Goal: Task Accomplishment & Management: Complete application form

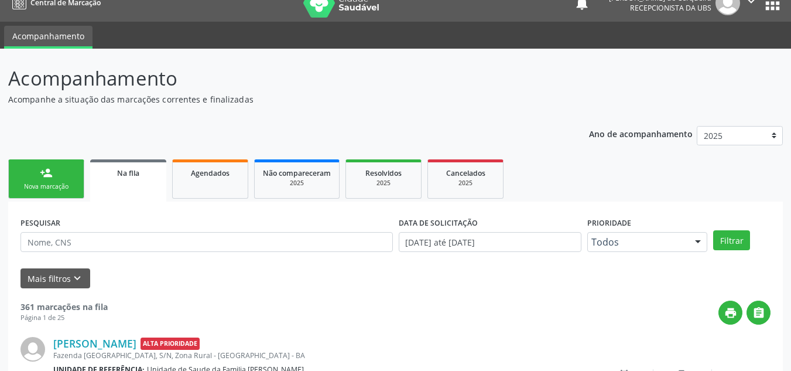
scroll to position [16, 0]
click at [61, 189] on div "Nova marcação" at bounding box center [46, 186] width 59 height 9
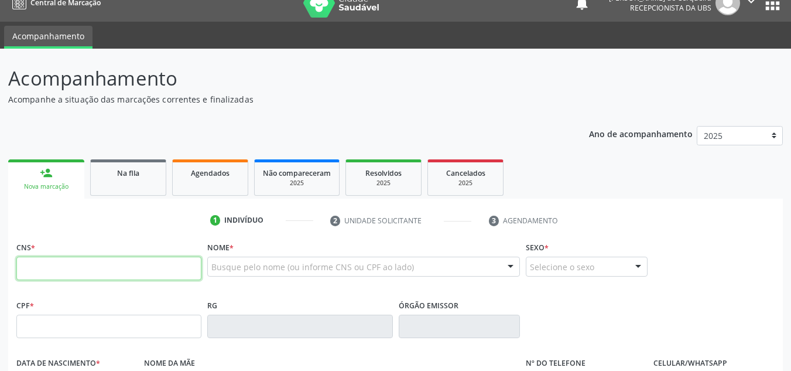
click at [121, 265] on input "text" at bounding box center [108, 267] width 185 height 23
type input "700 1019 1765 1418"
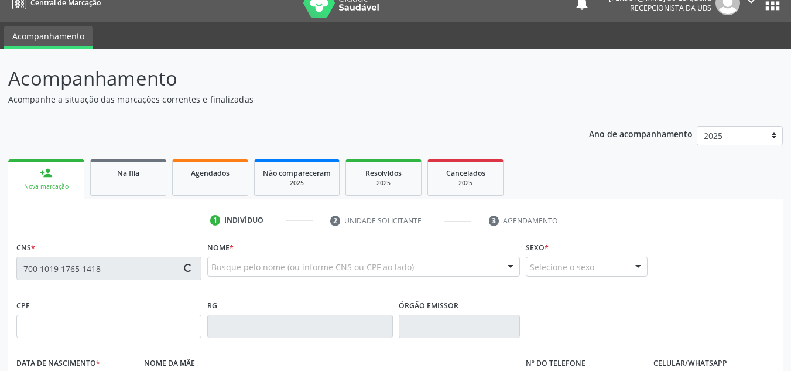
type input "522.216.365-20"
type input "28/02/1968"
type input "Anesia Maria de Jesus"
type input "(75) 99823-3692"
type input "[PHONE_NUMBER]"
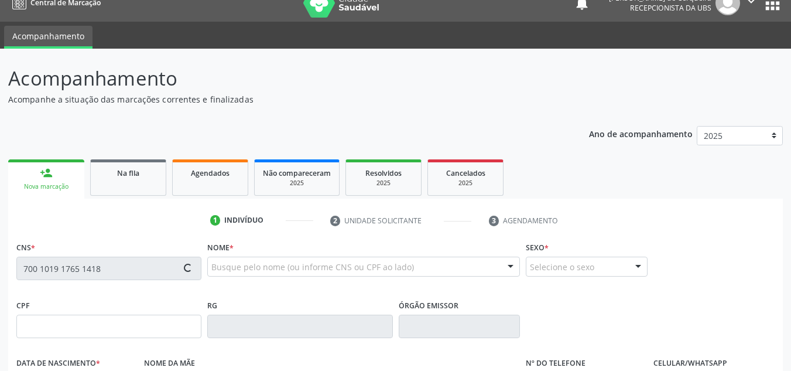
type input "250.852.715-72"
type input "S/N"
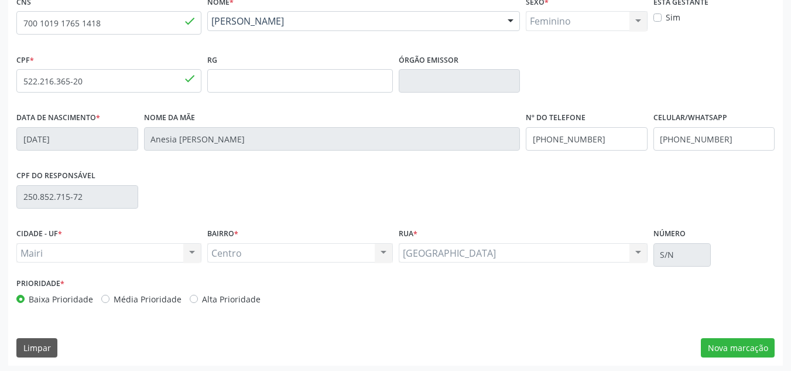
scroll to position [264, 0]
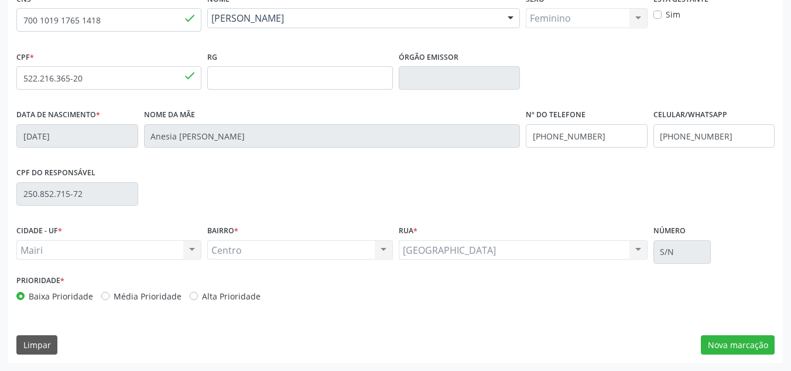
click at [202, 296] on label "Alta Prioridade" at bounding box center [231, 296] width 59 height 12
click at [193, 296] on input "Alta Prioridade" at bounding box center [194, 295] width 8 height 11
radio input "true"
click at [740, 347] on button "Nova marcação" at bounding box center [738, 345] width 74 height 20
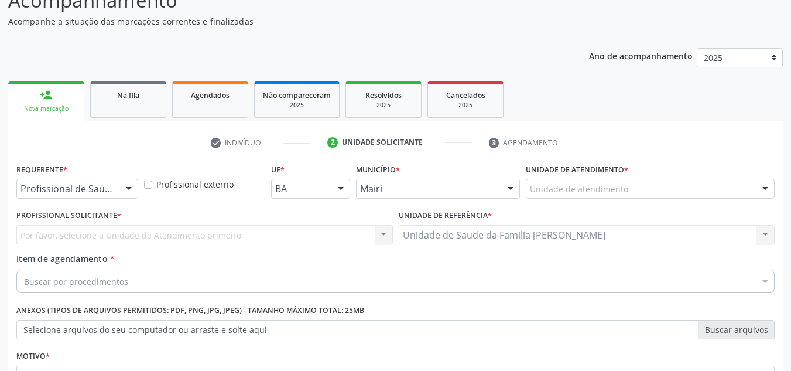
scroll to position [92, 0]
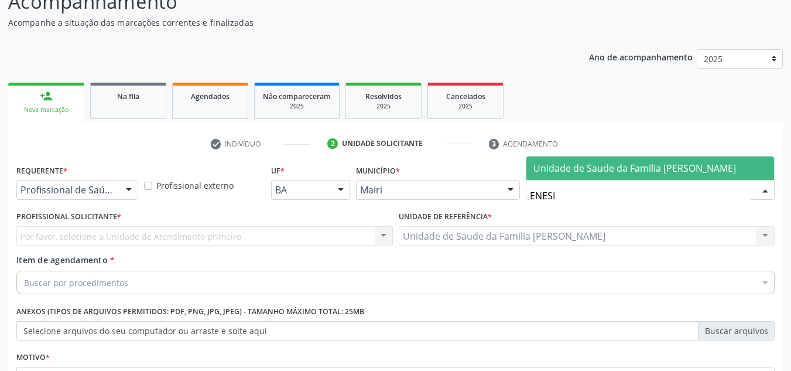
type input "ENESIA"
click at [596, 162] on span "Unidade de Saude da Familia [PERSON_NAME]" at bounding box center [634, 168] width 203 height 13
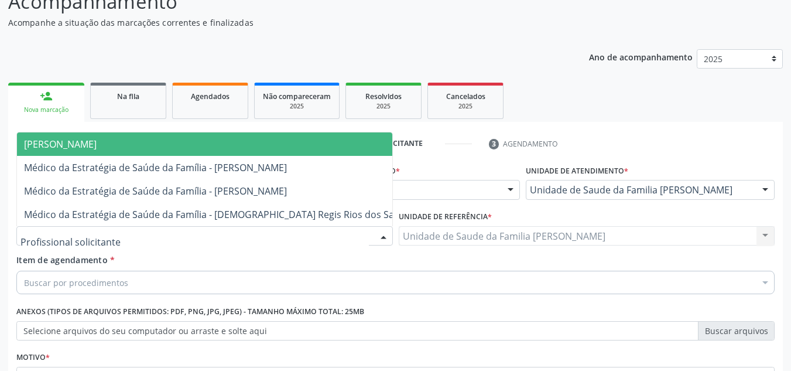
click at [107, 234] on div at bounding box center [204, 236] width 376 height 20
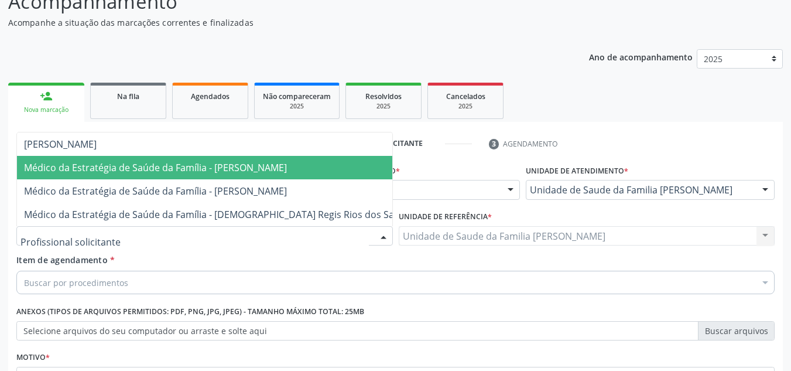
click at [129, 172] on span "Médico da Estratégia de Saúde da Família - [PERSON_NAME]" at bounding box center [155, 167] width 263 height 13
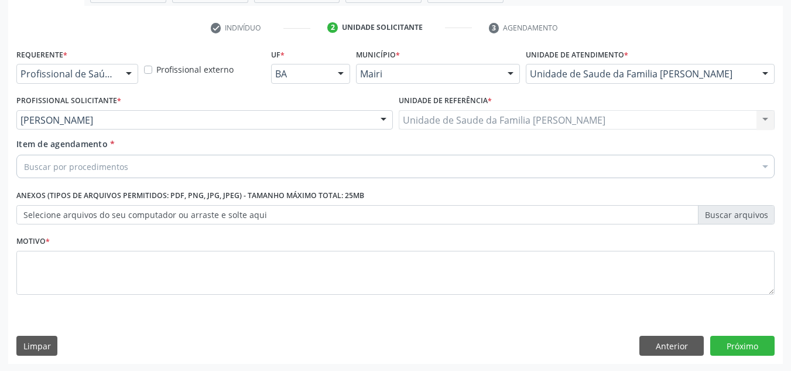
scroll to position [210, 0]
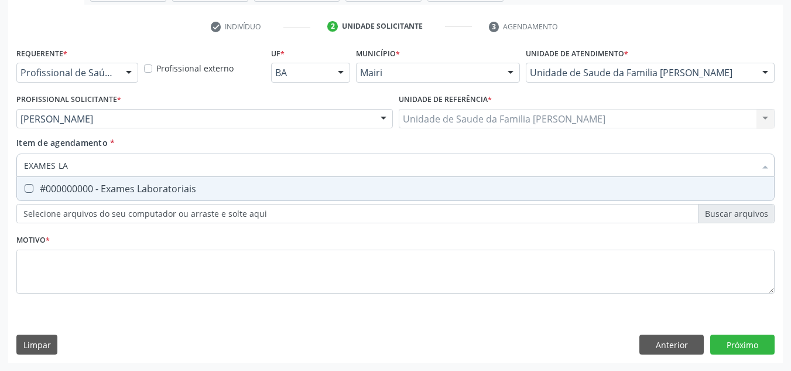
type input "EXAMES LAB"
click at [123, 187] on div "#000000000 - Exames Laboratoriais" at bounding box center [395, 188] width 743 height 9
checkbox Laboratoriais "true"
drag, startPoint x: 121, startPoint y: 160, endPoint x: 5, endPoint y: 169, distance: 116.8
click at [5, 169] on div "Acompanhamento Acompanhe a situação das marcações correntes e finalizadas Relat…" at bounding box center [395, 113] width 791 height 516
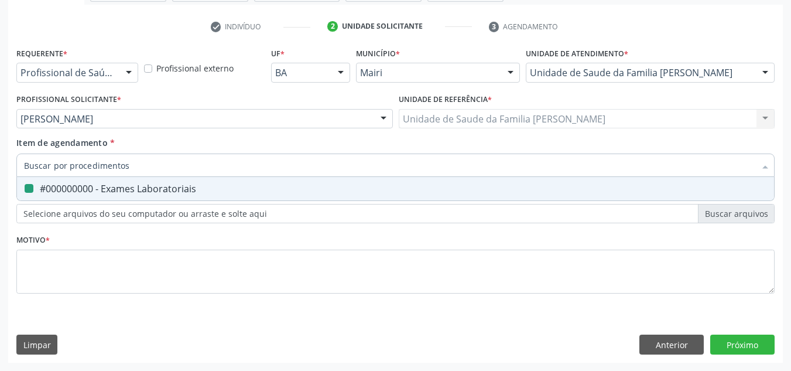
checkbox Laboratoriais "false"
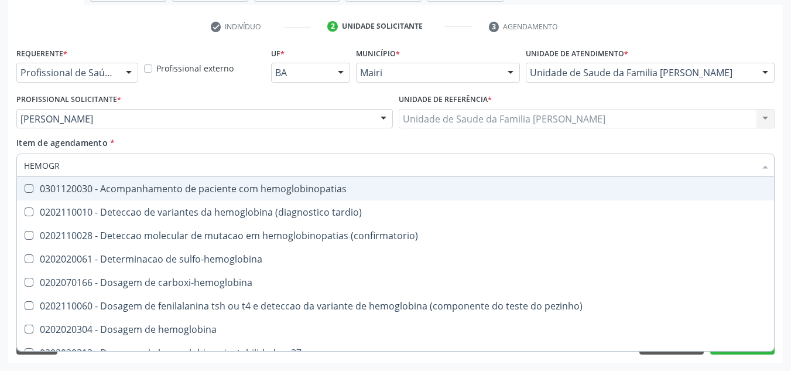
type input "HEMOGRA"
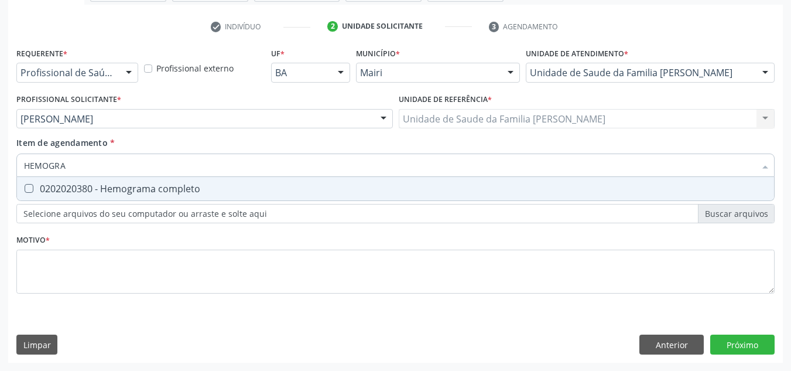
click at [52, 187] on div "0202020380 - Hemograma completo" at bounding box center [395, 188] width 743 height 9
checkbox completo "true"
drag, startPoint x: 74, startPoint y: 162, endPoint x: 25, endPoint y: 172, distance: 49.6
click at [25, 172] on input "HEMOGRA" at bounding box center [389, 164] width 731 height 23
checkbox completo "false"
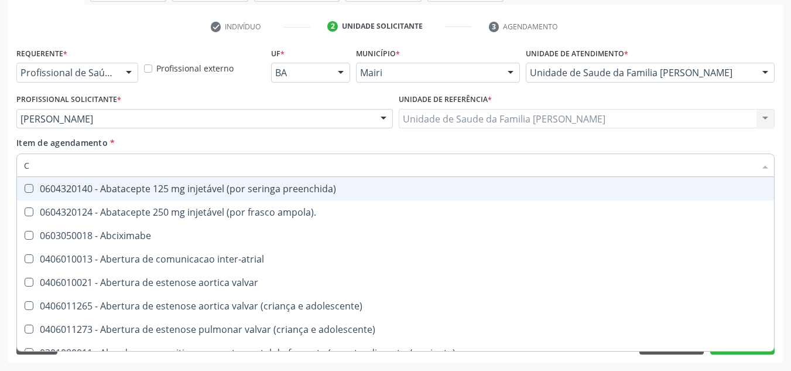
type input "CO"
checkbox osseo "true"
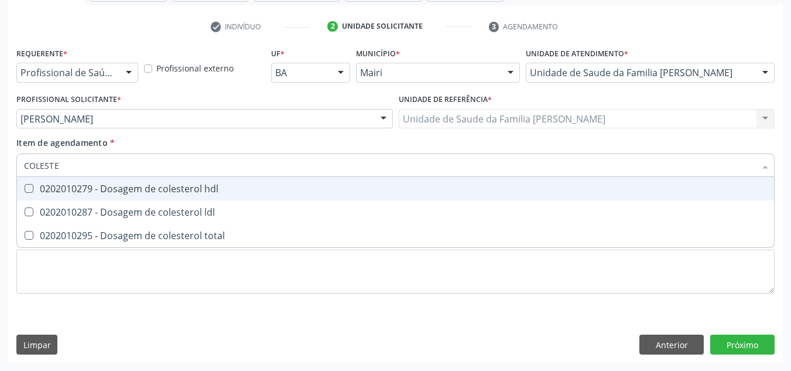
type input "COLESTER"
click at [50, 184] on div "0202010279 - Dosagem de colesterol hdl" at bounding box center [395, 188] width 743 height 9
checkbox hdl "true"
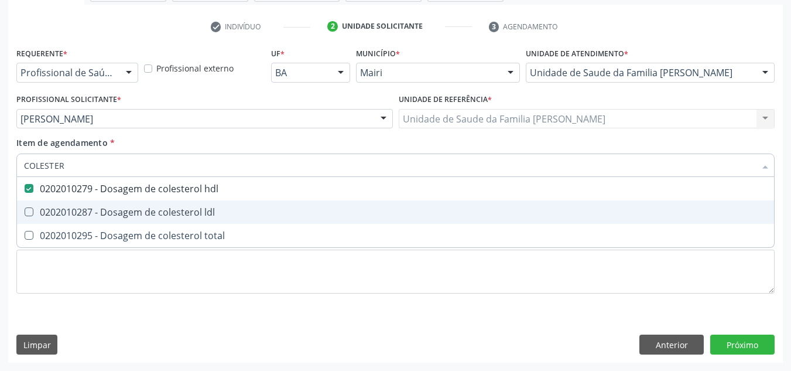
click at [60, 209] on div "0202010287 - Dosagem de colesterol ldl" at bounding box center [395, 211] width 743 height 9
checkbox ldl "true"
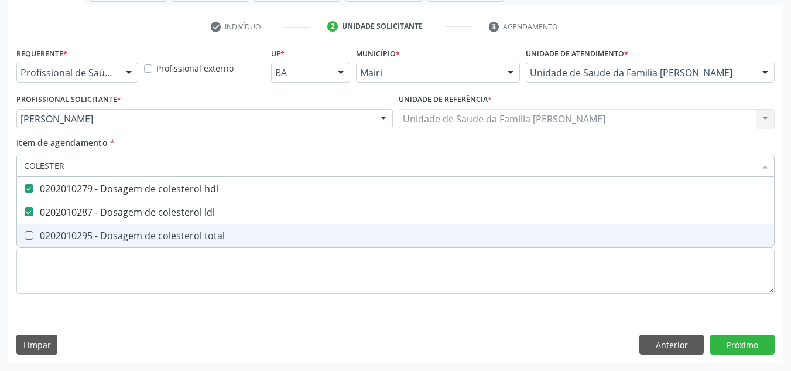
click at [62, 235] on div "0202010295 - Dosagem de colesterol total" at bounding box center [395, 235] width 743 height 9
checkbox total "true"
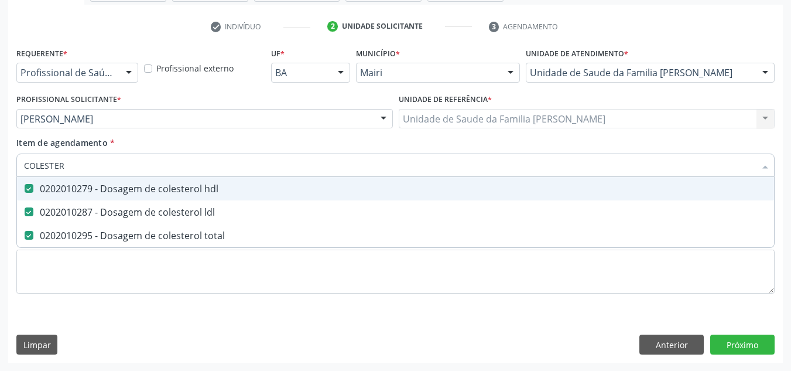
drag, startPoint x: 69, startPoint y: 172, endPoint x: 10, endPoint y: 172, distance: 59.1
click at [10, 172] on div "Requerente * Profissional de Saúde Profissional de Saúde Paciente Nenhum result…" at bounding box center [395, 203] width 774 height 318
checkbox hdl "false"
checkbox ldl "false"
checkbox total "false"
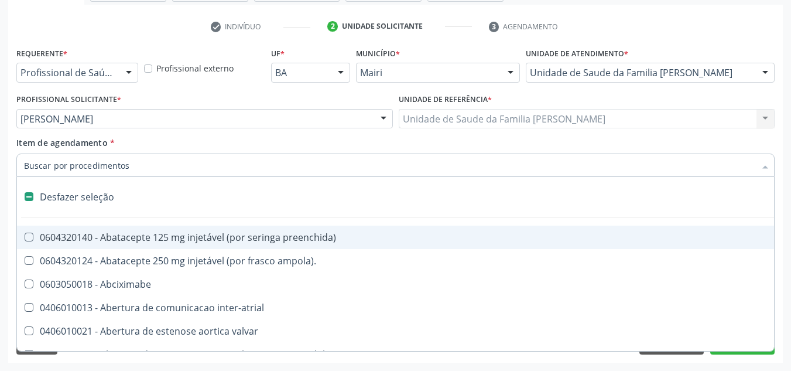
click at [3, 200] on div "Acompanhamento Acompanhe a situação das marcações correntes e finalizadas Relat…" at bounding box center [395, 113] width 791 height 516
checkbox ampola\)\ "true"
checkbox Abciximabe "true"
checkbox inter-atrial "true"
checkbox valvar "true"
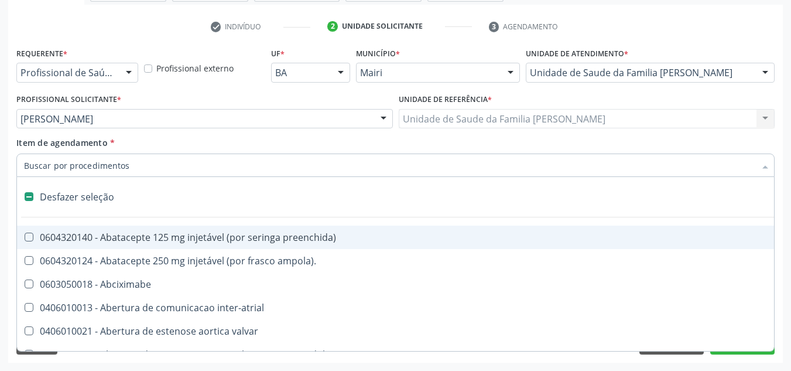
checkbox adolescente\) "true"
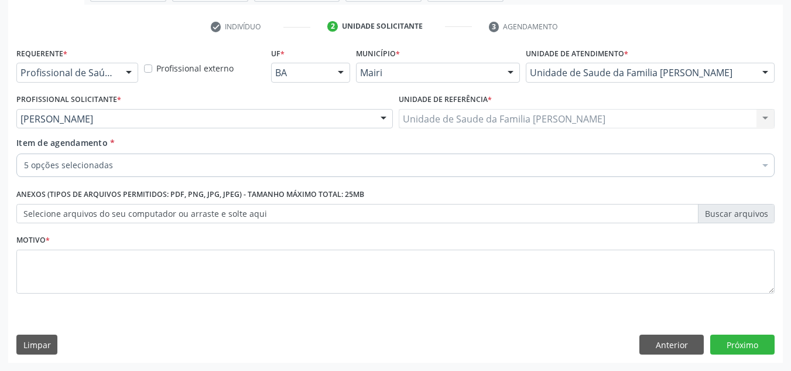
click at [97, 218] on label "Selecione arquivos do seu computador ou arraste e solte aqui" at bounding box center [395, 214] width 758 height 20
click at [97, 218] on input "Selecione arquivos do seu computador ou arraste e solte aqui" at bounding box center [395, 214] width 758 height 20
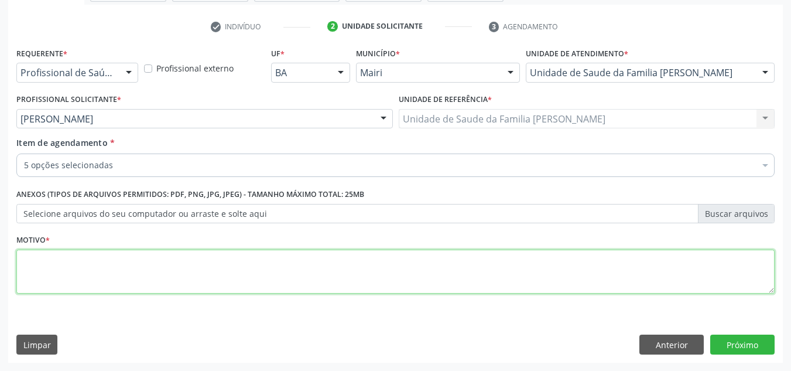
click at [124, 261] on textarea at bounding box center [395, 271] width 758 height 44
type textarea "DISPINEIA"
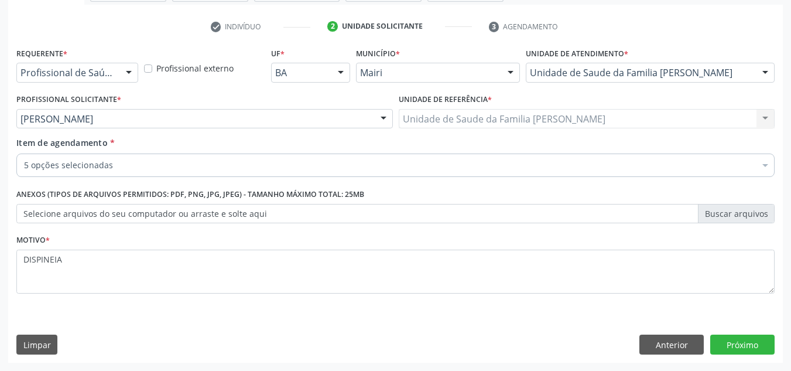
click at [732, 356] on div "Requerente * Profissional de Saúde Profissional de Saúde Paciente Nenhum result…" at bounding box center [395, 203] width 774 height 318
click at [731, 354] on button "Próximo" at bounding box center [742, 344] width 64 height 20
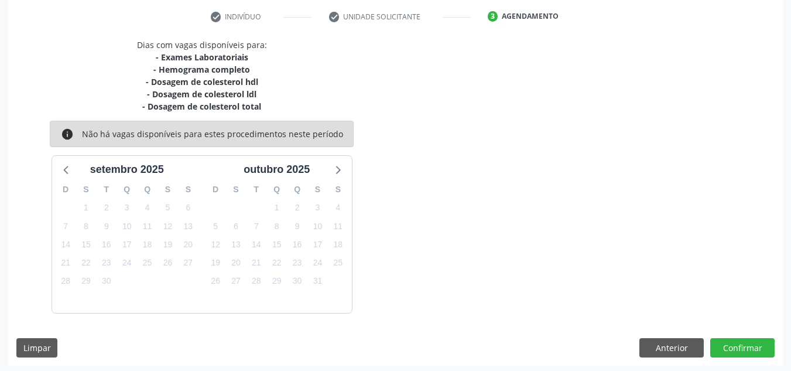
scroll to position [222, 0]
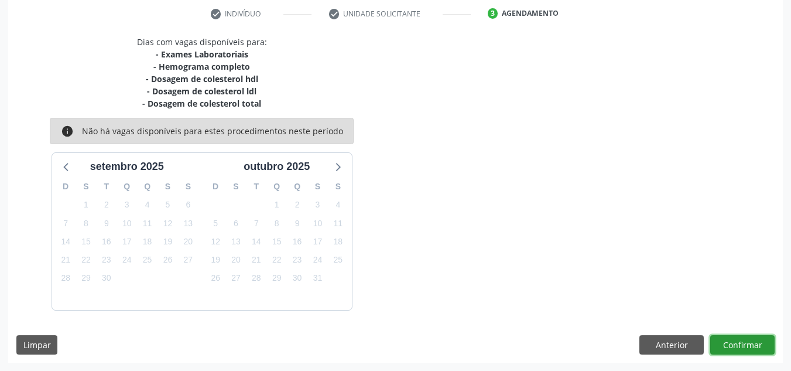
click at [750, 341] on button "Confirmar" at bounding box center [742, 345] width 64 height 20
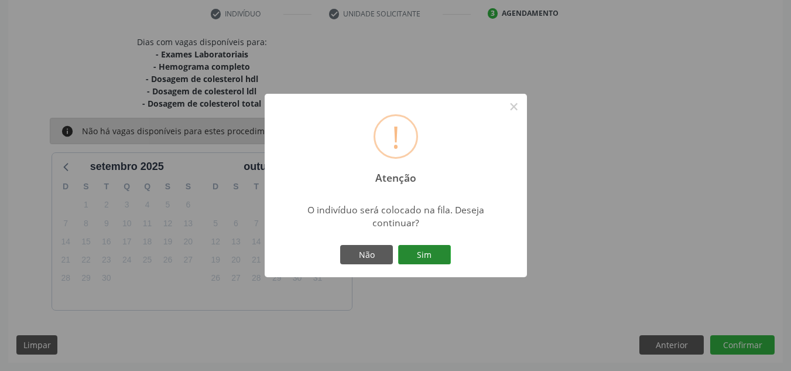
click at [441, 246] on button "Sim" at bounding box center [424, 255] width 53 height 20
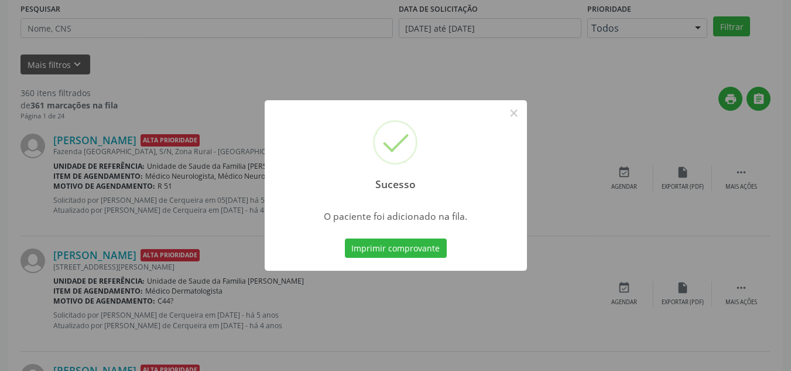
scroll to position [250, 0]
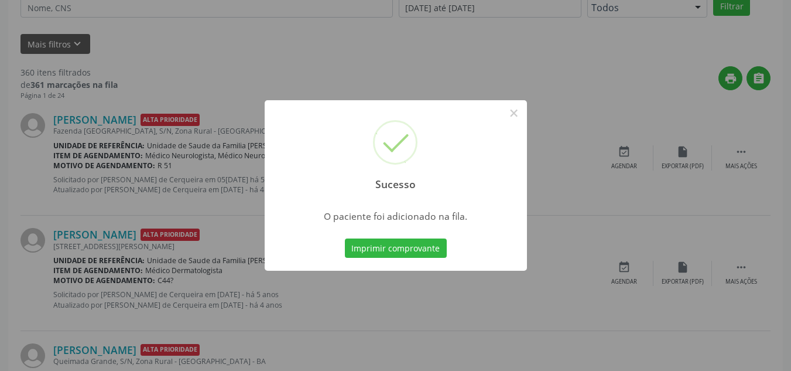
click at [236, 59] on div "Sucesso × O paciente foi adicionado na fila. Imprimir comprovante Cancel" at bounding box center [395, 185] width 791 height 371
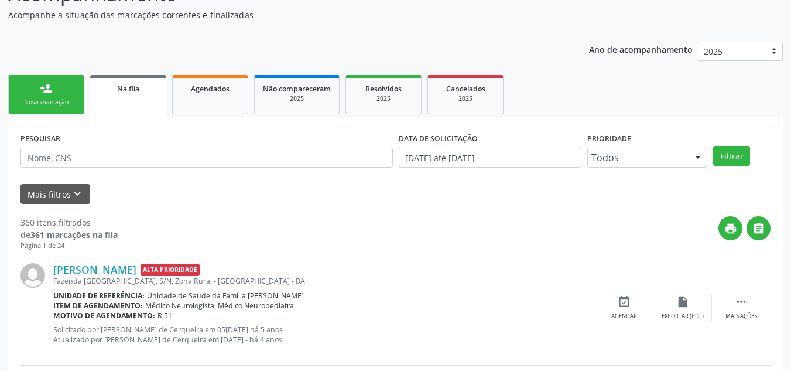
scroll to position [74, 0]
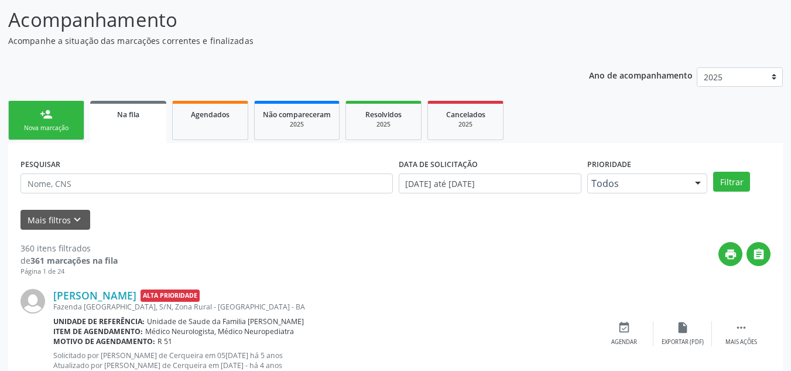
click at [54, 124] on div "Nova marcação" at bounding box center [46, 128] width 59 height 9
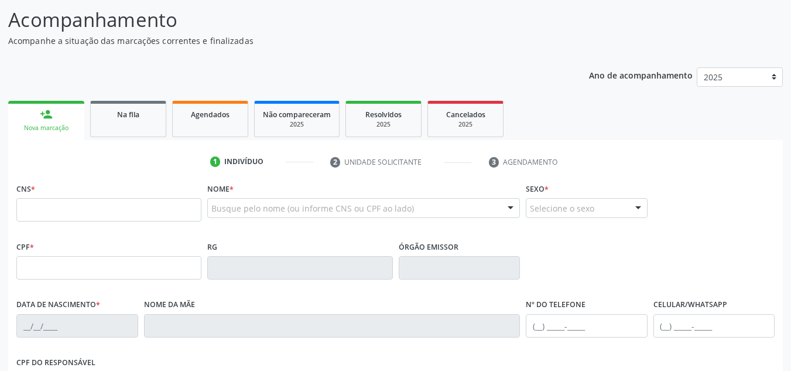
click at [257, 201] on div "Busque pelo nome (ou informe CNS ou CPF ao lado)" at bounding box center [363, 208] width 313 height 20
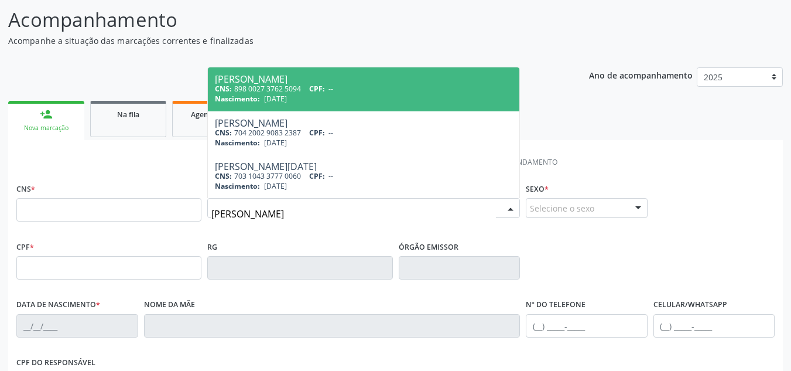
type input "[PERSON_NAME]"
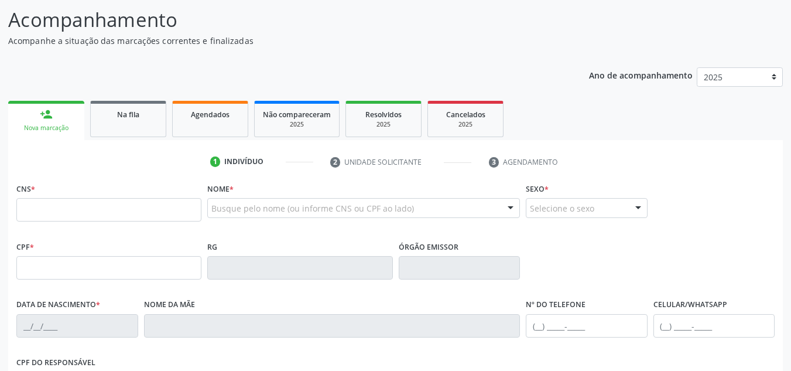
scroll to position [74, 0]
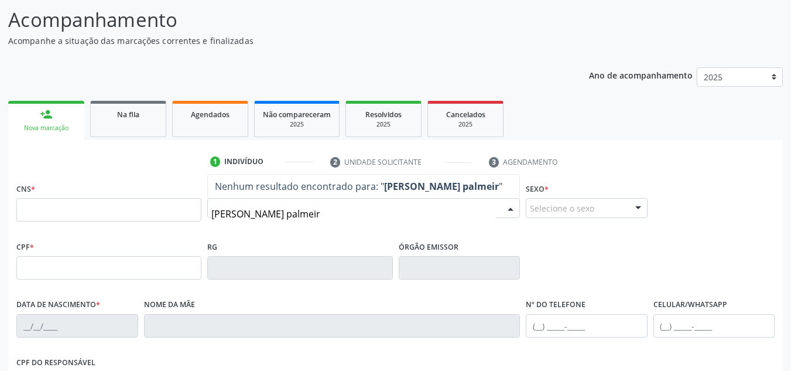
type input "[PERSON_NAME] palmeira"
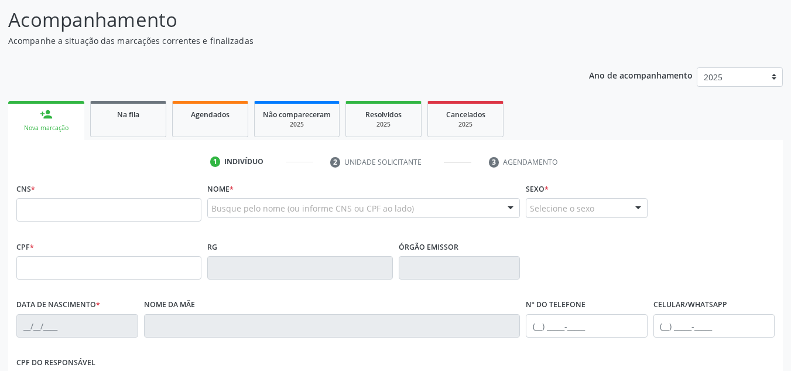
click at [66, 236] on div "CNS *" at bounding box center [108, 209] width 191 height 58
click at [122, 114] on span "Na fila" at bounding box center [128, 114] width 22 height 10
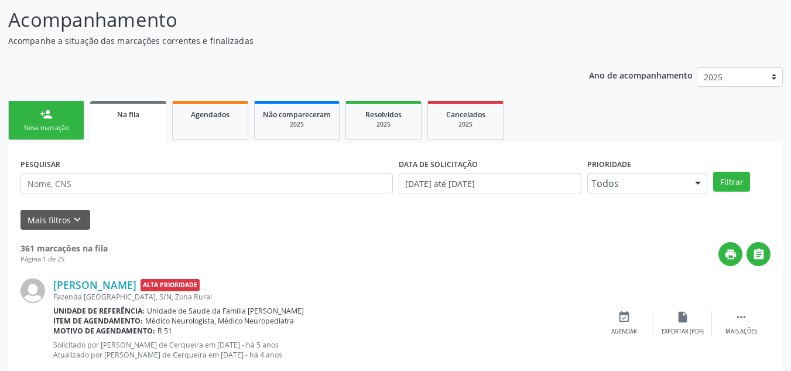
click at [68, 128] on div "Nova marcação" at bounding box center [46, 128] width 59 height 9
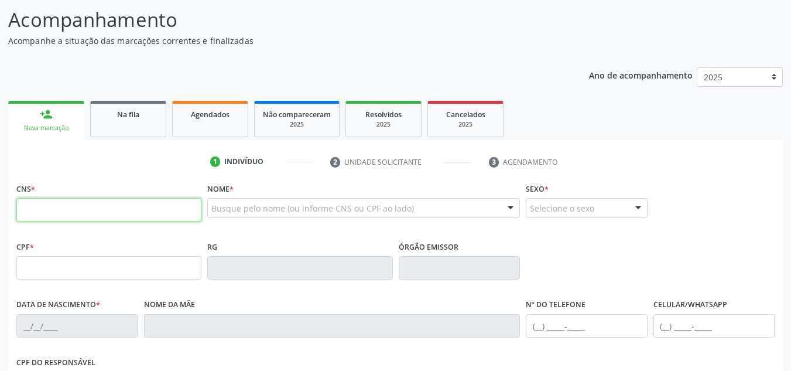
click at [95, 212] on input "text" at bounding box center [108, 209] width 185 height 23
type input "700 0001 6578 5106"
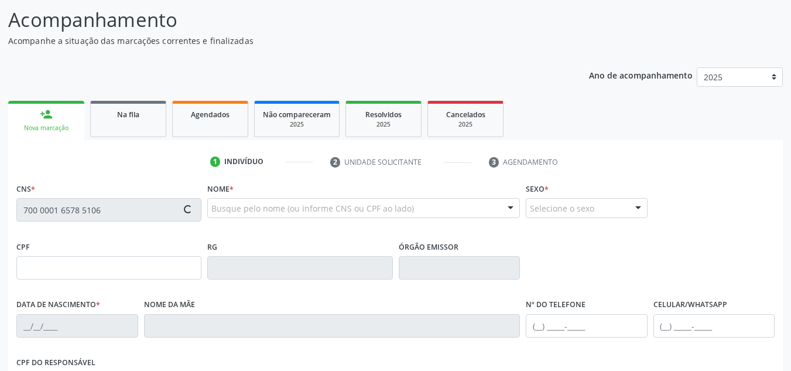
type input "016.069.608-90"
type input "[DATE]"
type input "Genezia de [DEMOGRAPHIC_DATA][PERSON_NAME]"
type input "[PHONE_NUMBER]"
type input "S/N"
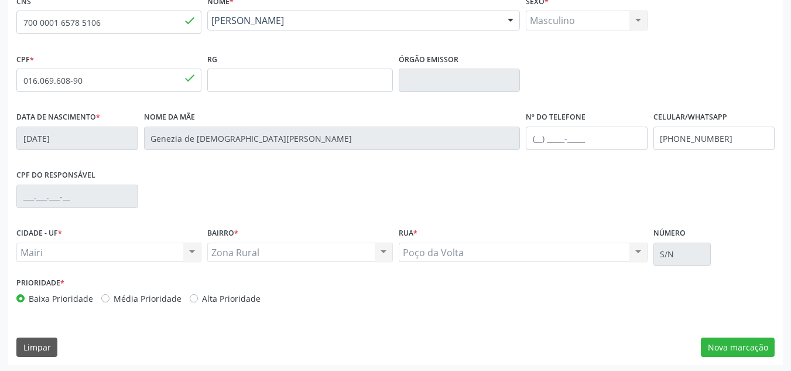
scroll to position [264, 0]
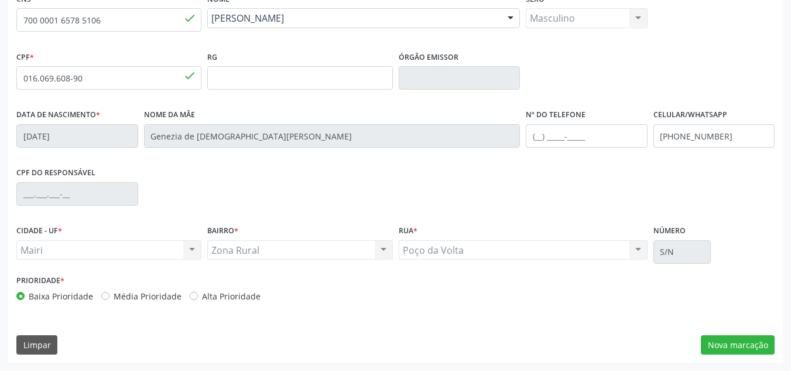
click at [202, 294] on label "Alta Prioridade" at bounding box center [231, 296] width 59 height 12
click at [192, 294] on input "Alta Prioridade" at bounding box center [194, 295] width 8 height 11
radio input "true"
click at [742, 340] on button "Nova marcação" at bounding box center [738, 345] width 74 height 20
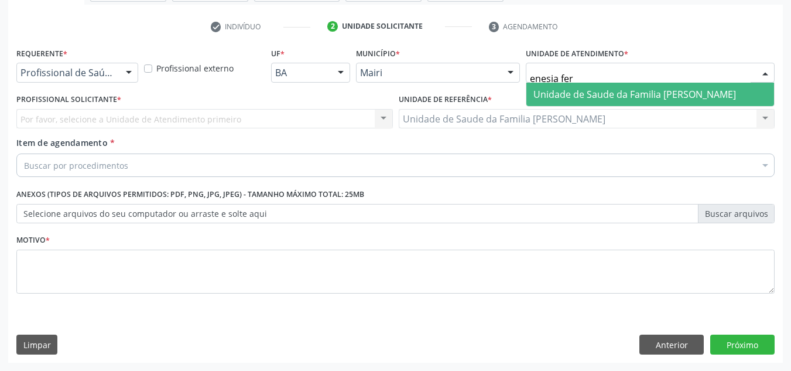
type input "enesia fern"
click at [609, 96] on span "Unidade de Saude da Familia [PERSON_NAME]" at bounding box center [634, 94] width 203 height 13
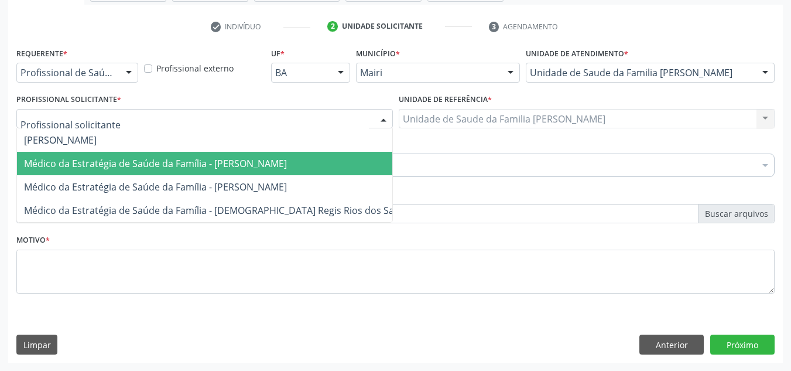
click at [56, 153] on span "Médico da Estratégia de Saúde da Família - [PERSON_NAME]" at bounding box center [219, 163] width 404 height 23
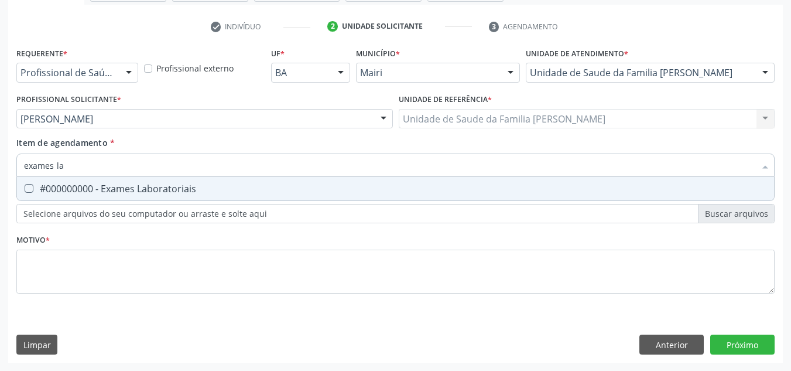
type input "exames lab"
click at [65, 193] on div "#000000000 - Exames Laboratoriais" at bounding box center [395, 188] width 743 height 9
checkbox Laboratoriais "true"
drag, startPoint x: 104, startPoint y: 164, endPoint x: 0, endPoint y: 194, distance: 108.4
click at [0, 194] on div "Acompanhamento Acompanhe a situação das marcações correntes e finalizadas Relat…" at bounding box center [395, 113] width 791 height 516
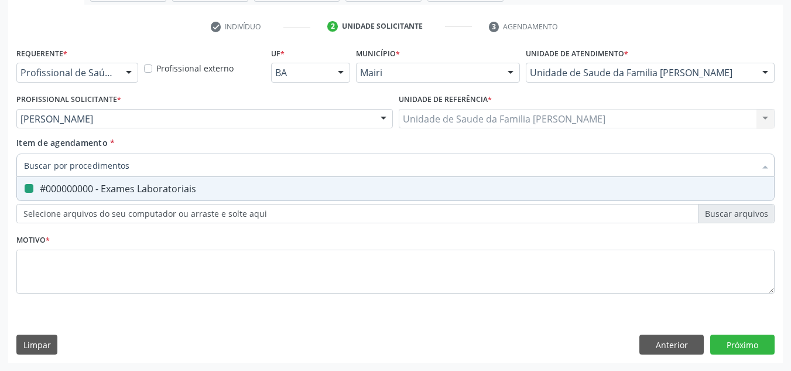
checkbox Laboratoriais "false"
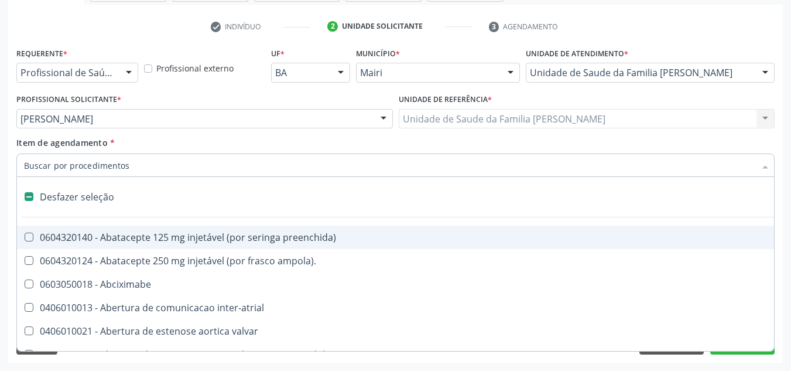
type input "f"
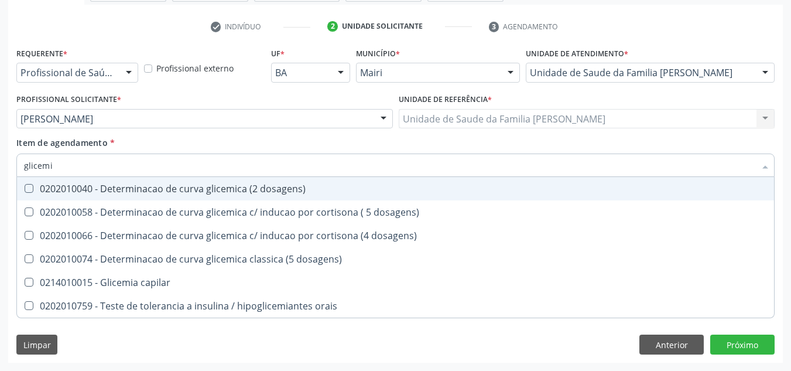
type input "glicemia"
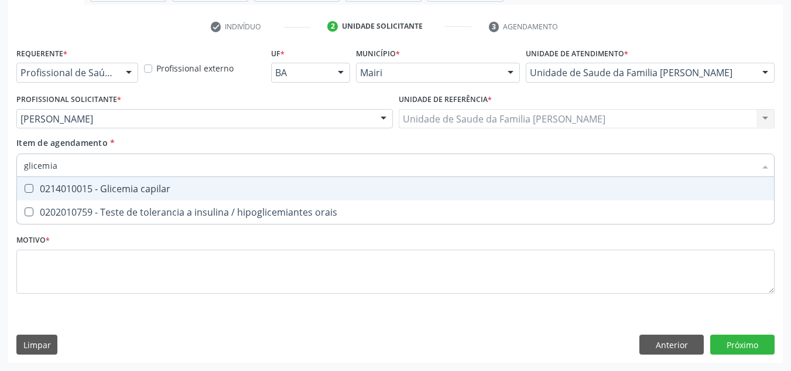
click at [33, 187] on div "0214010015 - Glicemia capilar" at bounding box center [395, 188] width 743 height 9
checkbox capilar "true"
drag, startPoint x: 72, startPoint y: 174, endPoint x: 23, endPoint y: 176, distance: 49.2
click at [23, 176] on div "glicemia" at bounding box center [395, 164] width 758 height 23
checkbox capilar "false"
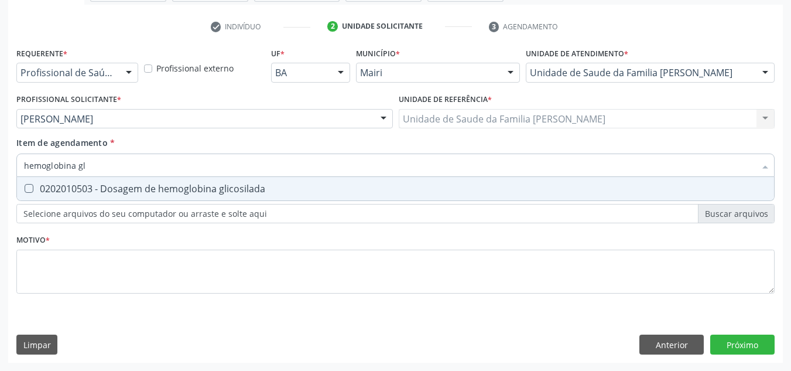
type input "hemoglobina gli"
click at [76, 193] on div "0202010503 - Dosagem de hemoglobina glicosilada" at bounding box center [395, 188] width 743 height 9
checkbox glicosilada "true"
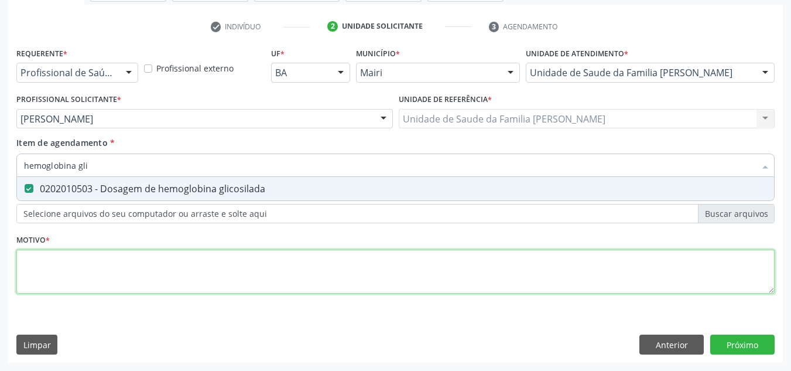
click at [62, 280] on div "Requerente * Profissional de Saúde Profissional de Saúde Paciente Nenhum result…" at bounding box center [395, 176] width 758 height 265
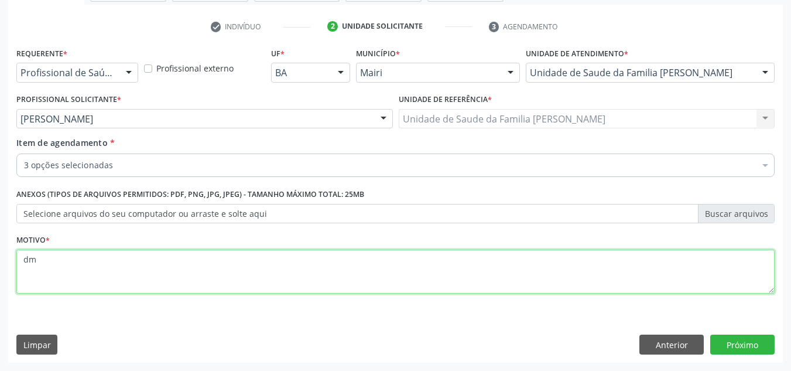
type textarea "d"
type textarea "DM 2"
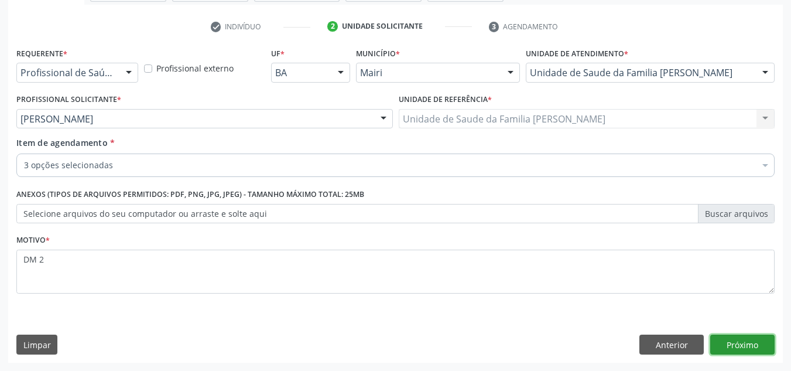
click at [722, 337] on button "Próximo" at bounding box center [742, 344] width 64 height 20
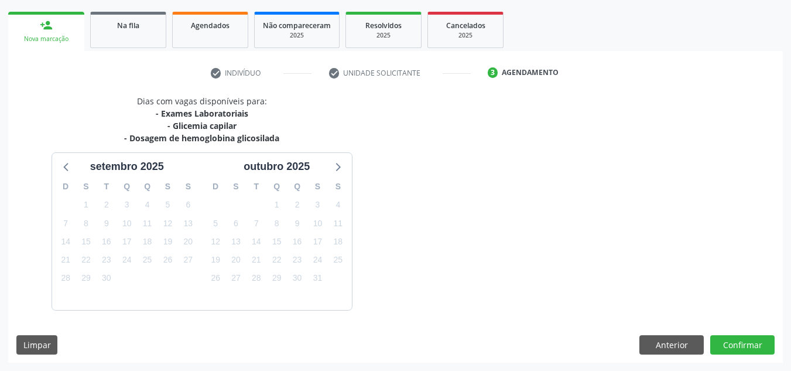
scroll to position [198, 0]
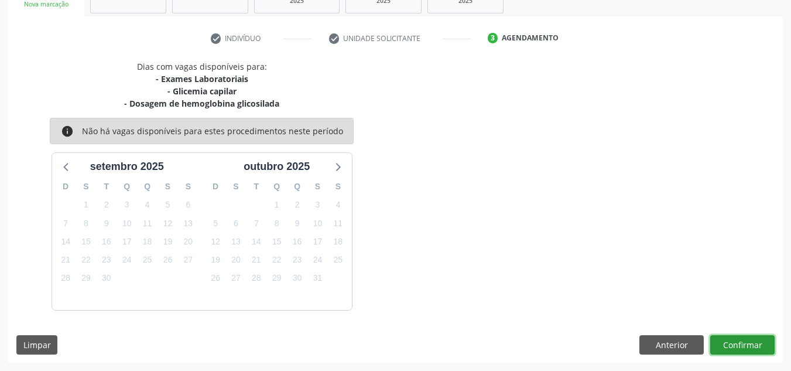
click at [729, 347] on button "Confirmar" at bounding box center [742, 345] width 64 height 20
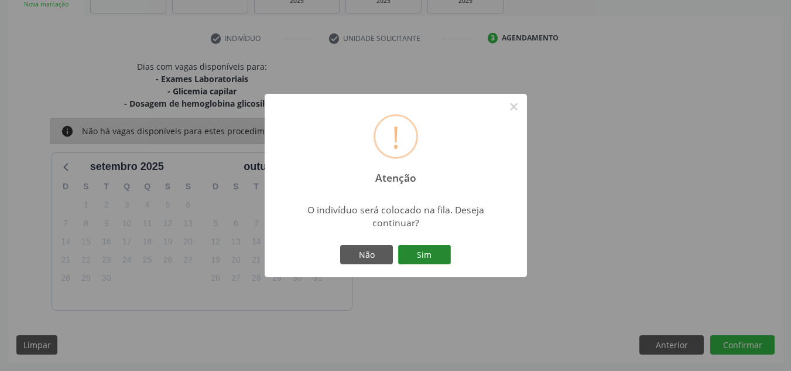
click at [437, 256] on button "Sim" at bounding box center [424, 255] width 53 height 20
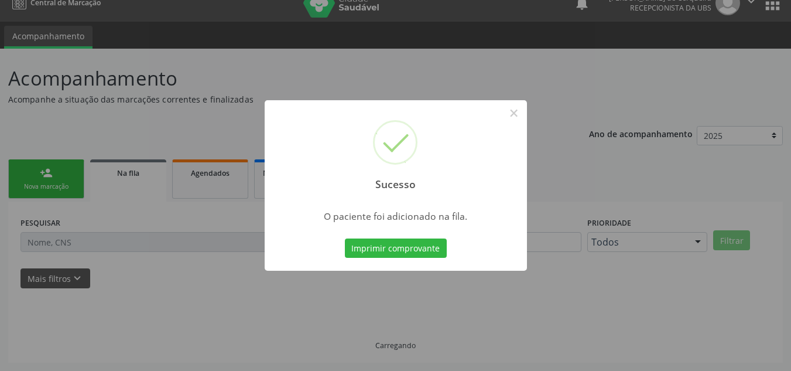
scroll to position [16, 0]
